Goal: Information Seeking & Learning: Find specific fact

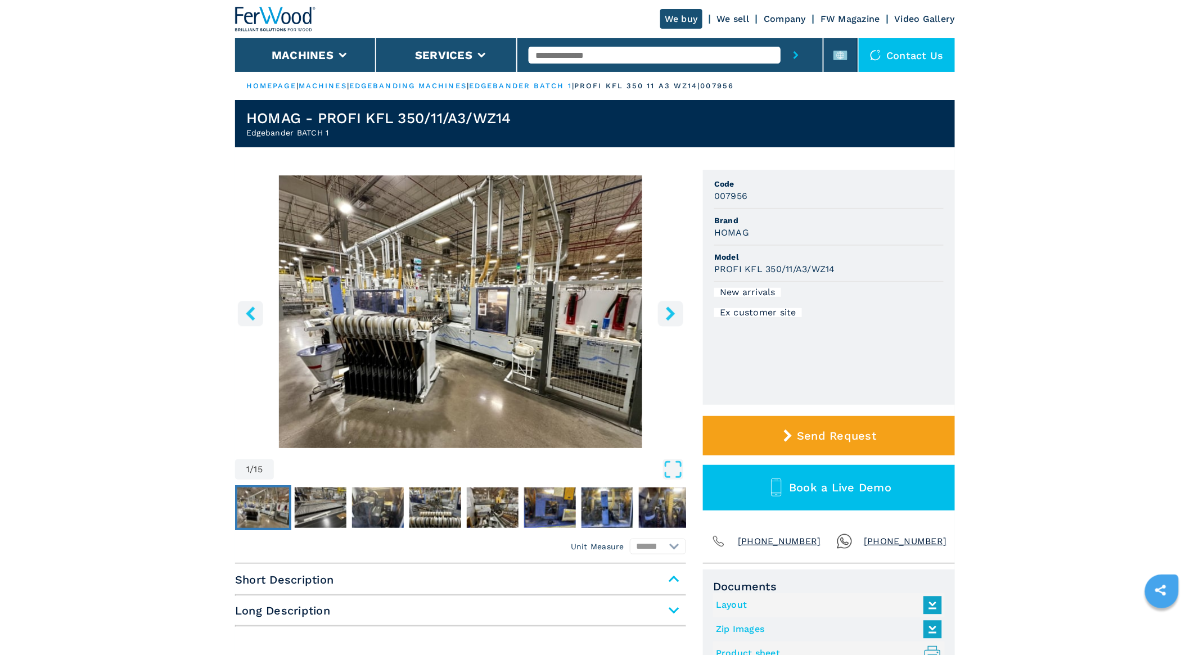
drag, startPoint x: 164, startPoint y: 316, endPoint x: 242, endPoint y: 226, distance: 118.8
